Goal: Ask a question: Seek information or help from site administrators or community

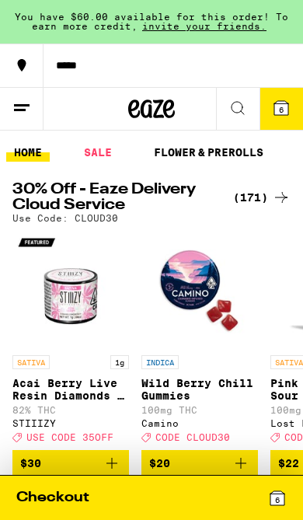
click at [26, 110] on icon at bounding box center [21, 108] width 19 height 19
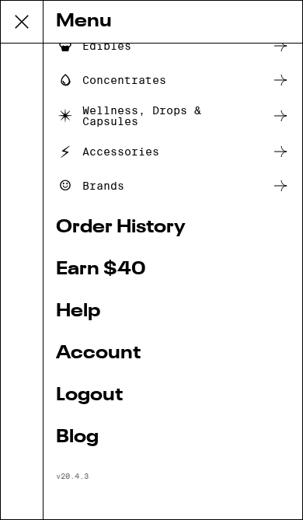
click at [117, 350] on link "Account" at bounding box center [173, 353] width 234 height 19
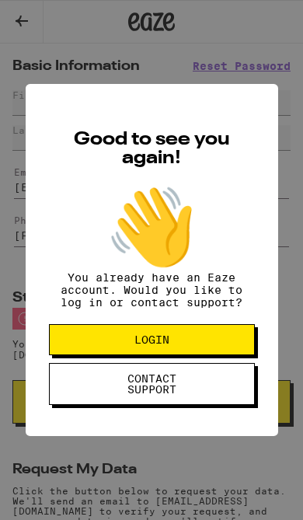
click at [158, 341] on span "LOGIN" at bounding box center [152, 339] width 35 height 11
click at [173, 391] on span "CONTACT SUPPORT" at bounding box center [152, 384] width 80 height 22
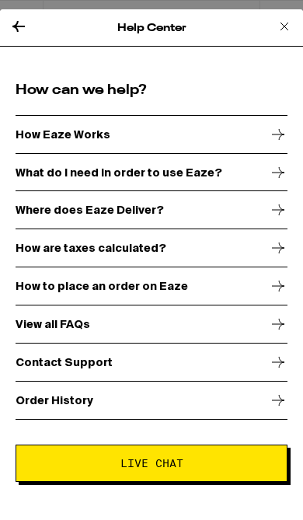
click at [191, 471] on button "Live Chat" at bounding box center [152, 463] width 272 height 37
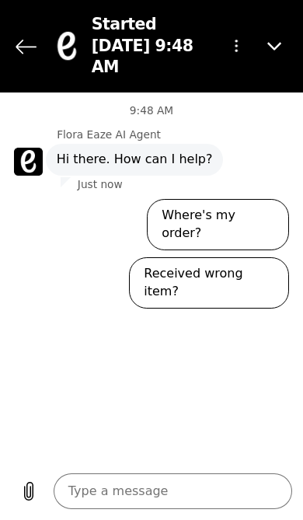
click at [156, 498] on textarea at bounding box center [173, 491] width 239 height 36
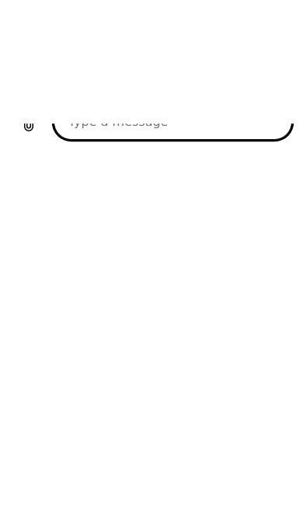
type textarea "I"
type textarea "x"
type textarea "I"
type textarea "x"
type textarea "I w"
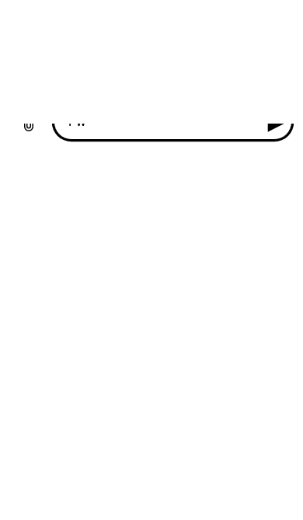
type textarea "x"
type textarea "I wa"
type textarea "x"
type textarea "I was"
type textarea "x"
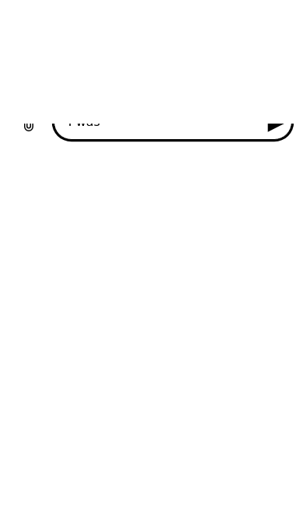
type textarea "I was"
type textarea "x"
type textarea "I was t"
type textarea "x"
type textarea "I was to"
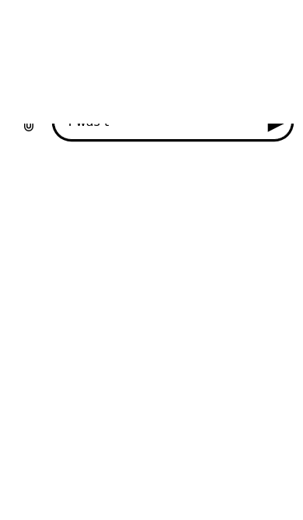
type textarea "x"
type textarea "I was too"
type textarea "x"
type textarea "I was tood"
type textarea "x"
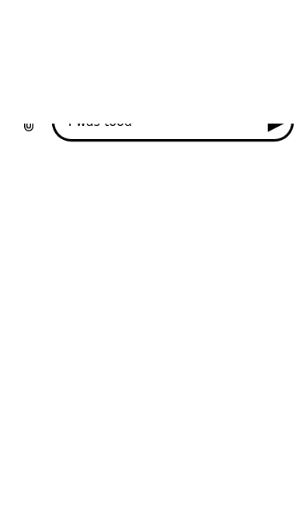
type textarea "I was told"
type textarea "x"
type textarea "I was told"
type textarea "x"
type textarea "I was told t"
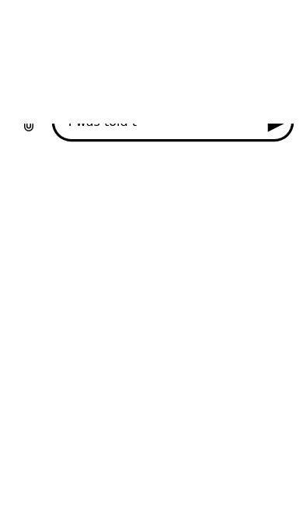
type textarea "x"
type textarea "I was told th"
type textarea "x"
type textarea "I was told tha"
type textarea "x"
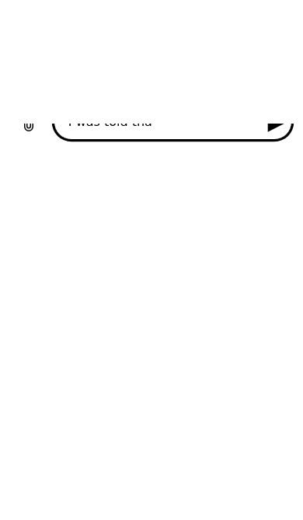
type textarea "I was told that"
type textarea "x"
type textarea "I was told that"
type textarea "x"
type textarea "I was told that i"
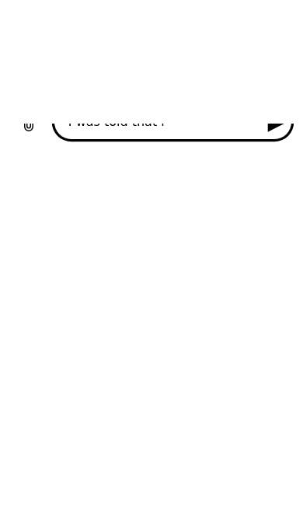
type textarea "x"
type textarea "I was told that I"
type textarea "x"
type textarea "I was told that I"
type textarea "x"
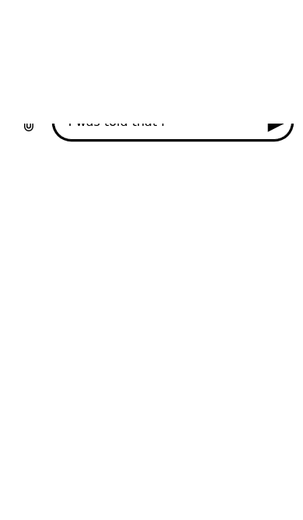
type textarea "I was told that I w"
type textarea "x"
type textarea "I was told that I wo"
type textarea "x"
type textarea "I was told that I wou"
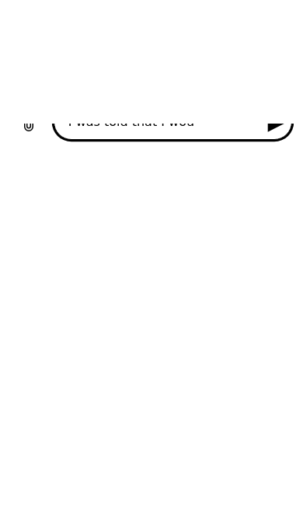
type textarea "x"
type textarea "I was told that I woul"
type textarea "x"
type textarea "I was told that I would"
type textarea "x"
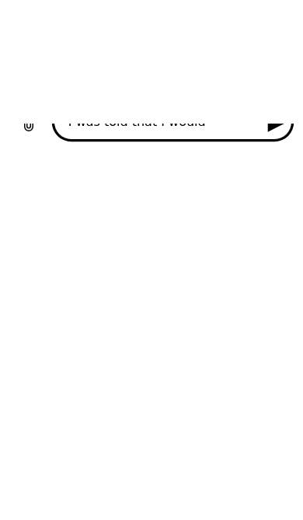
type textarea "I was told that I would"
type textarea "x"
type textarea "I was told that I would b"
type textarea "x"
type textarea "I was told that I would be"
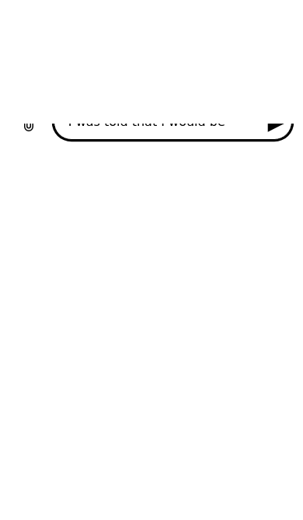
type textarea "x"
type textarea "I was told that I would be"
type textarea "x"
type textarea "I was told that I would be a"
type textarea "x"
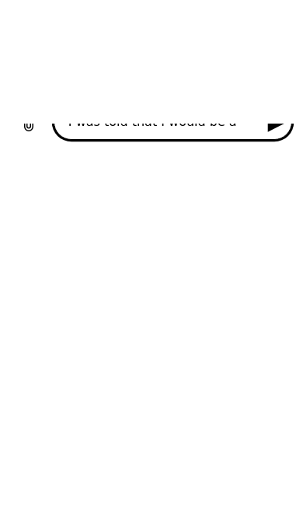
type textarea "I was told that I would be ab"
type textarea "x"
type textarea "I was told that I would be abl"
type textarea "x"
type textarea "I was told that I would be able"
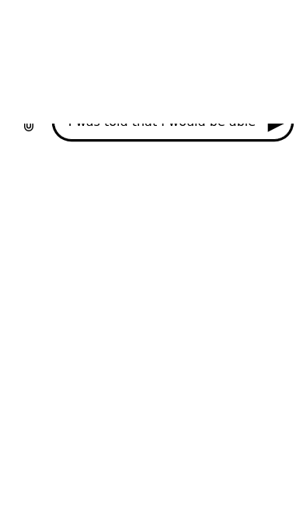
type textarea "x"
type textarea "I was told that I would be able"
type textarea "x"
type textarea "I was told that I would be able t"
type textarea "x"
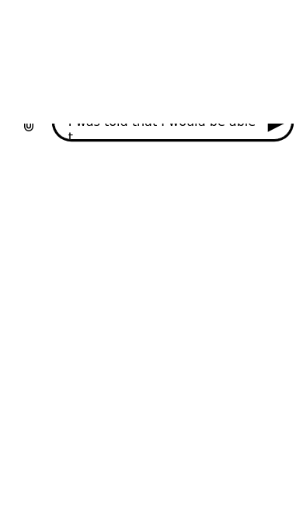
type textarea "I was told that I would be able to"
type textarea "x"
type textarea "I was told that I would be able to"
type textarea "x"
type textarea "I was told that I would be able to s"
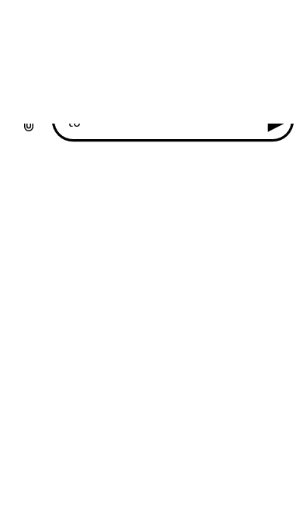
type textarea "x"
type textarea "I was told that I would be able to st"
type textarea "x"
type textarea "I was told that I would be able to sta"
type textarea "x"
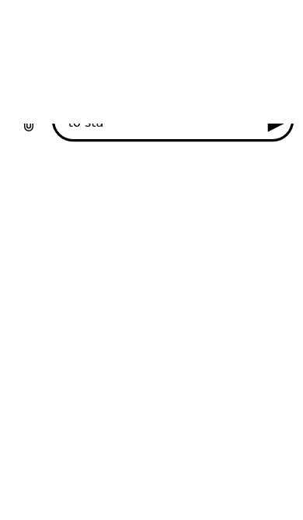
type textarea "I was told that I would be able to star"
type textarea "x"
type textarea "I was told that I would be able to start"
type textarea "x"
type textarea "I was told that I would be able to start"
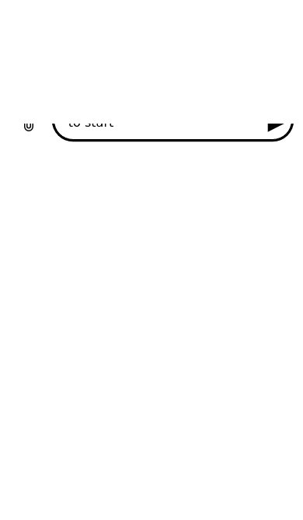
type textarea "x"
type textarea "I was told that I would be able to start a"
type textarea "x"
type textarea "I was told that I would be able to start a"
type textarea "x"
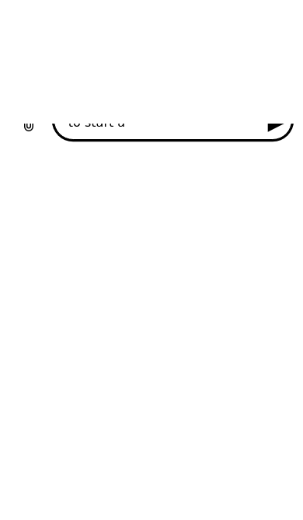
type textarea "I was told that I would be able to start a n"
type textarea "x"
type textarea "I was told that I would be able to start a ne"
type textarea "x"
type textarea "I was told that I would be able to start a new"
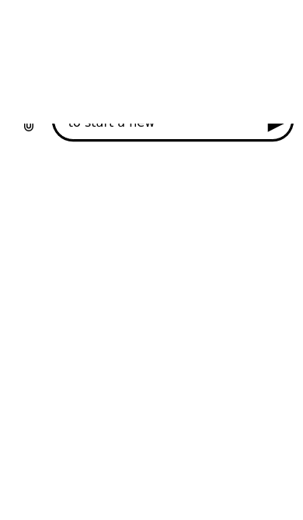
type textarea "x"
type textarea "I was told that I would be able to start a new"
type textarea "x"
type textarea "I was told that I would be able to start a new a"
type textarea "x"
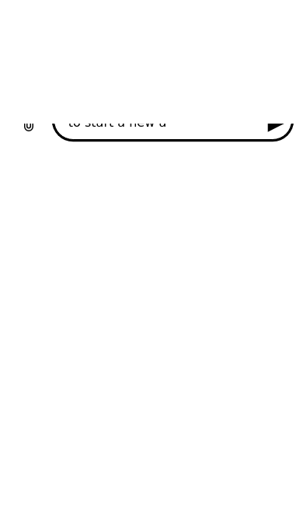
type textarea "I was told that I would be able to start a new ac"
type textarea "x"
type textarea "I was told that I would be able to start a new acc"
type textarea "x"
type textarea "I was told that I would be able to start a new acco"
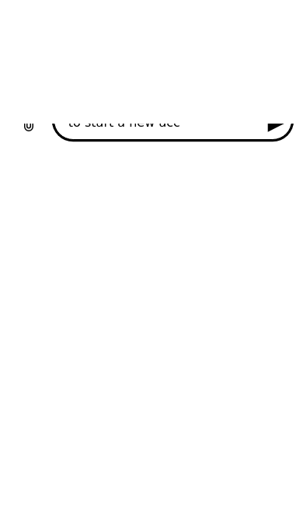
type textarea "x"
type textarea "I was told that I would be able to start a new accou"
type textarea "x"
type textarea "I was told that I would be able to start a new accoub"
type textarea "x"
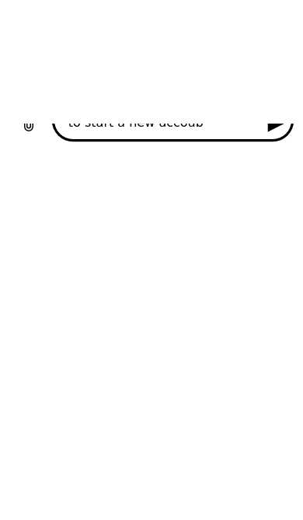
type textarea "I was told that I would be able to start a new accoubt"
type textarea "x"
type textarea "I was told that I would be able to start a new accoub"
type textarea "x"
type textarea "I was told that I would be able to start a new accou"
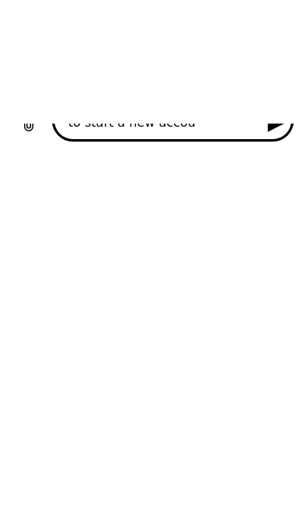
type textarea "x"
type textarea "I was told that I would be able to start a new accoun"
type textarea "x"
type textarea "I was told that I would be able to start a new account"
type textarea "x"
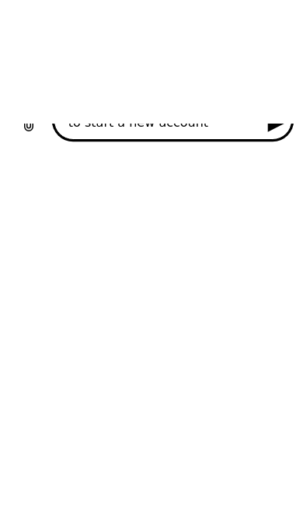
type textarea "I was told that I would be able to start a new account"
type textarea "x"
type textarea "I was told that I would be able to start a new account b"
type textarea "x"
type textarea "I was told that I would be able to start a new account bu"
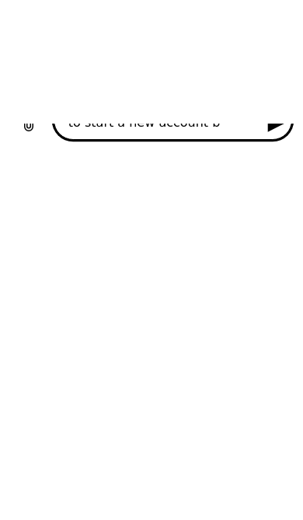
type textarea "x"
type textarea "I was told that I would be able to start a new account but"
type textarea "x"
type textarea "I was told that I would be able to start a new account but"
type textarea "x"
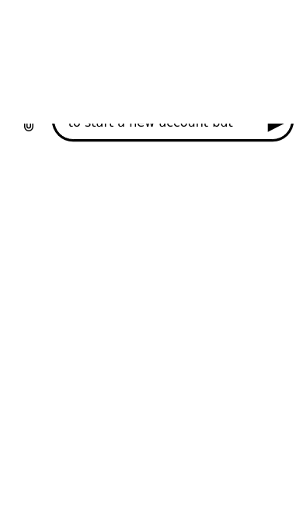
type textarea "I was told that I would be able to start a new account but i"
type textarea "x"
type textarea "I was told that I would be able to start a new account but it"
type textarea "x"
type textarea "I was told that I would be able to start a new account but it"
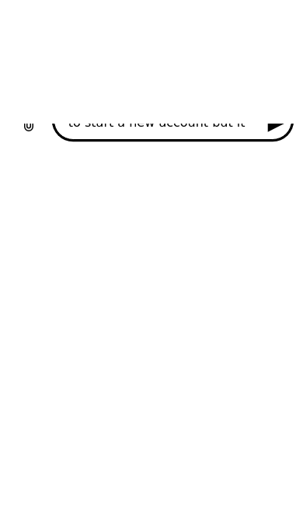
type textarea "x"
type textarea "I was told that I would be able to start a new account but it l"
type textarea "x"
type textarea "I was told that I would be able to start a new account but it lo"
type textarea "x"
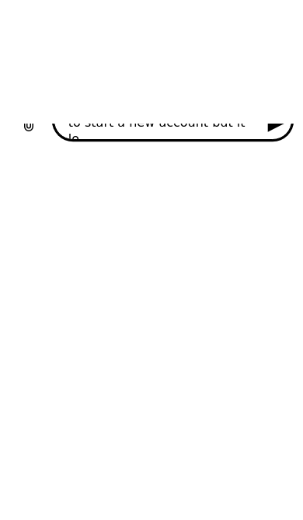
type textarea "I was told that I would be able to start a new account but it loo"
type textarea "x"
type textarea "I was told that I would be able to start a new account but it look"
type textarea "x"
type textarea "I was told that I would be able to start a new account but it looks"
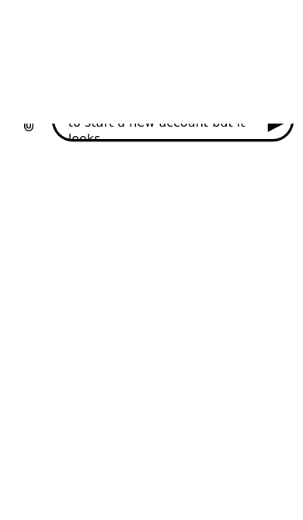
type textarea "x"
type textarea "I was told that I would be able to start a new account but it looks"
type textarea "x"
type textarea "I was told that I would be able to start a new account but it looks l"
type textarea "x"
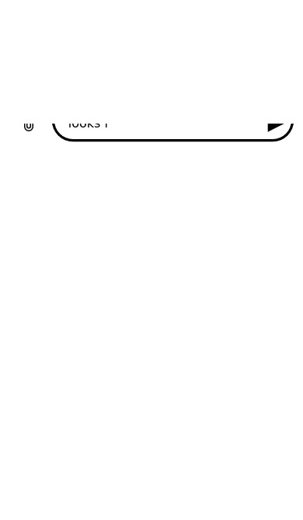
type textarea "I was told that I would be able to start a new account but it looks li"
type textarea "x"
type textarea "I was told that I would be able to start a new account but it looks lik"
type textarea "x"
type textarea "I was told that I would be able to start a new account but it looks like"
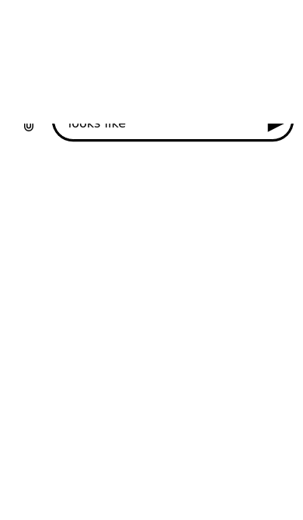
type textarea "x"
type textarea "I was told that I would be able to start a new account but it looks like"
type textarea "x"
type textarea "I was told that I would be able to start a new account but it looks like i"
type textarea "x"
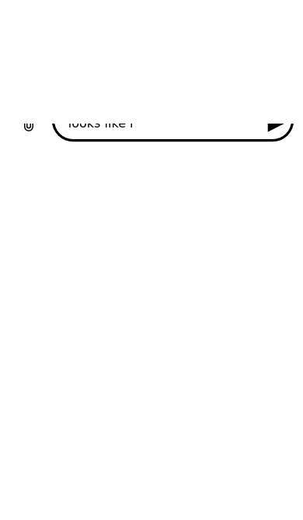
type textarea "I was told that I would be able to start a new account but it looks like I"
type textarea "x"
type textarea "I was told that I would be able to start a new account but it looks like I"
type textarea "x"
type textarea "I was told that I would be able to start a new account but it looks like I c"
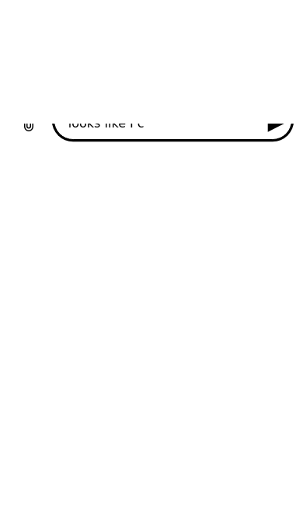
type textarea "x"
type textarea "I was told that I would be able to start a new account but it looks like I ca"
type textarea "x"
type textarea "I was told that I would be able to start a new account but it looks like I can"
type textarea "x"
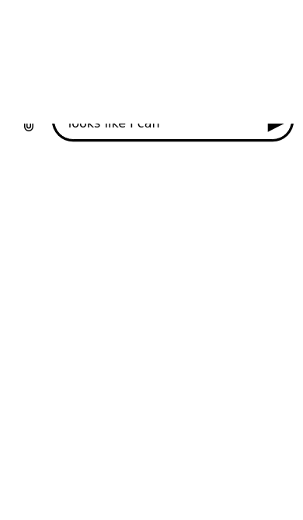
type textarea "I was told that I would be able to start a new account but it looks like I cant"
type textarea "x"
type textarea "I was told that I would be able to start a new account but it looks like I can’t"
type textarea "x"
type textarea "I was told that I would be able to start a new account but it looks like I can’t"
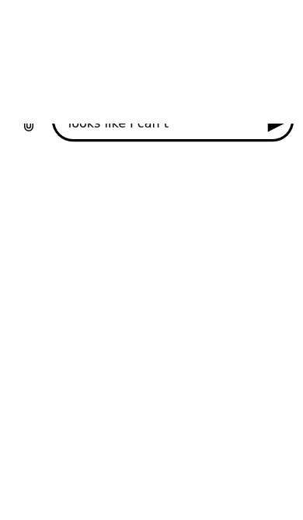
type textarea "x"
type textarea "I was told that I would be able to start a new account but it looks like I can’…"
type textarea "x"
type textarea "I was told that I would be able to start a new account but it looks like I can’…"
type textarea "x"
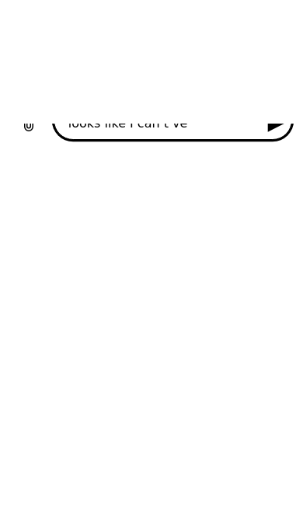
type textarea "I was told that I would be able to start a new account but it looks like I can’…"
type textarea "x"
type textarea "I was told that I would be able to start a new account but it looks like I can’…"
type textarea "x"
type textarea "I was told that I would be able to start a new account but it looks like I can’…"
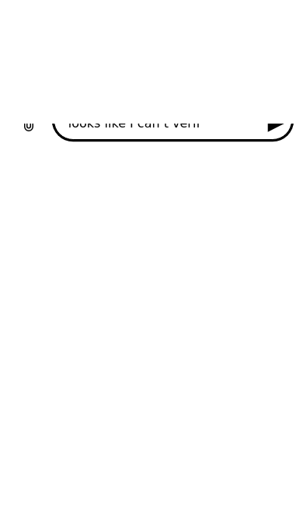
type textarea "x"
type textarea "I was told that I would be able to start a new account but it looks like I can’…"
type textarea "x"
type textarea "I was told that I would be able to start a new account but it looks like I can’…"
type textarea "x"
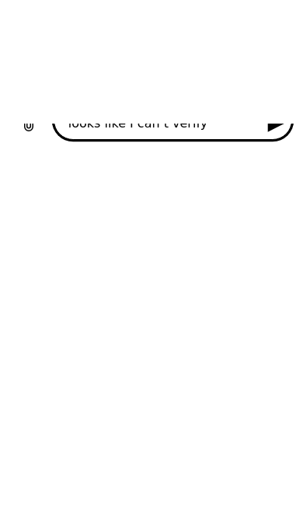
type textarea "I was told that I would be able to start a new account but it looks like I can’…"
type textarea "x"
type textarea "I was told that I would be able to start a new account but it looks like I can’…"
type textarea "x"
type textarea "I was told that I would be able to start a new account but it looks like I can’…"
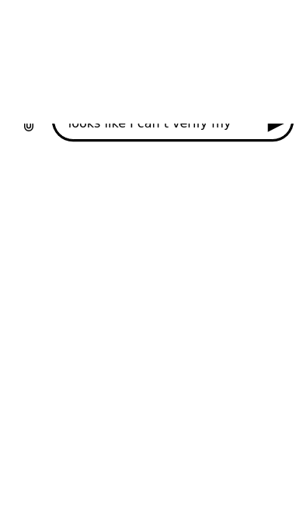
type textarea "x"
type textarea "I was told that I would be able to start a new account but it looks like I can’…"
type textarea "x"
type textarea "I was told that I would be able to start a new account but it looks like I can’…"
type textarea "x"
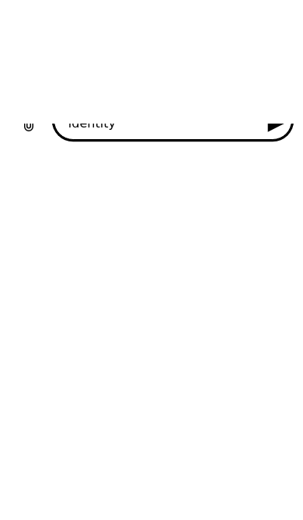
click at [278, 133] on icon "Send message" at bounding box center [276, 122] width 21 height 21
click at [273, 375] on button "No" at bounding box center [265, 391] width 47 height 33
click at [243, 379] on button "Talk to a human" at bounding box center [227, 404] width 123 height 51
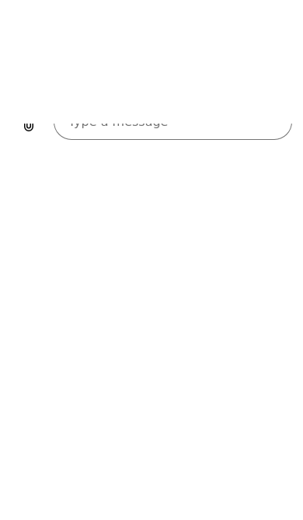
scroll to position [784, 0]
click at [243, 394] on span "Next" at bounding box center [247, 403] width 26 height 19
click at [264, 387] on button "Next" at bounding box center [245, 405] width 55 height 36
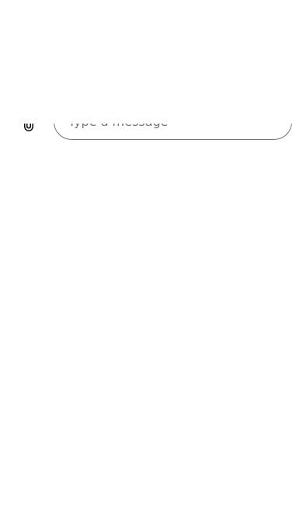
click at [256, 396] on span "Send" at bounding box center [245, 405] width 27 height 19
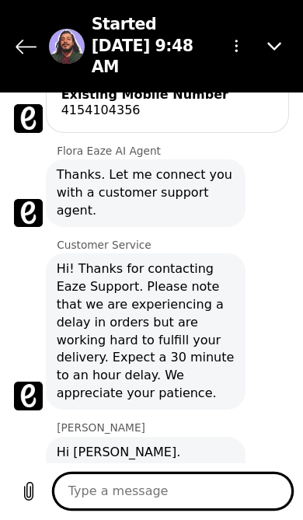
scroll to position [1233, 0]
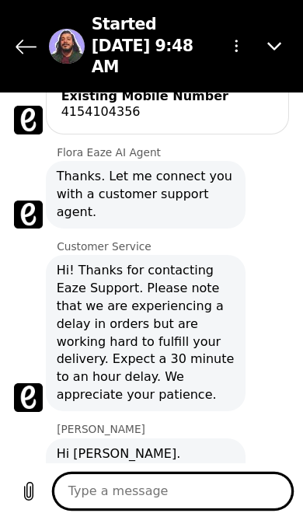
click at [216, 488] on textarea at bounding box center [173, 491] width 239 height 36
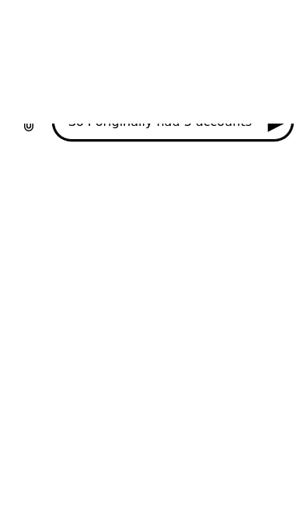
click at [276, 133] on icon "Send message" at bounding box center [276, 122] width 21 height 21
click at [284, 133] on icon "Send message" at bounding box center [276, 122] width 21 height 21
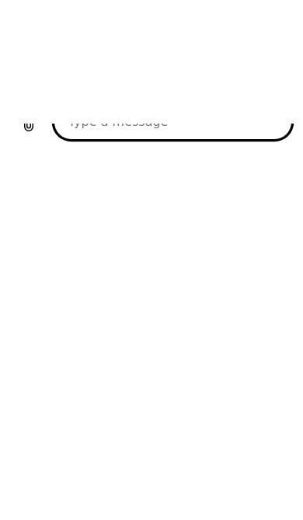
scroll to position [1434, 0]
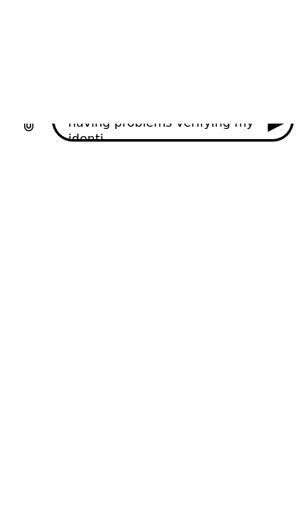
click at [276, 133] on icon "Send message" at bounding box center [276, 122] width 21 height 21
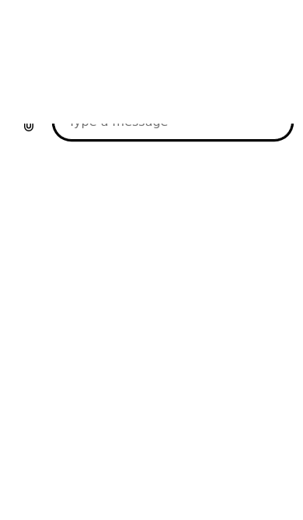
scroll to position [1611, 0]
click at [273, 132] on icon "Send message" at bounding box center [276, 122] width 17 height 19
click at [168, 140] on textarea at bounding box center [173, 122] width 239 height 36
click at [282, 133] on icon "Send message" at bounding box center [276, 122] width 21 height 21
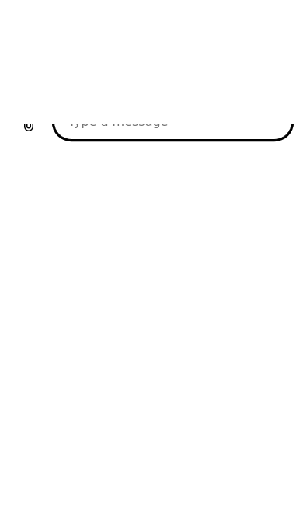
scroll to position [1998, 0]
